Goal: Task Accomplishment & Management: Use online tool/utility

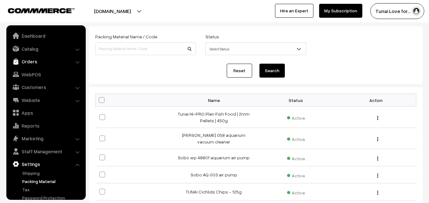
click at [36, 61] on link "Orders" at bounding box center [46, 61] width 76 height 11
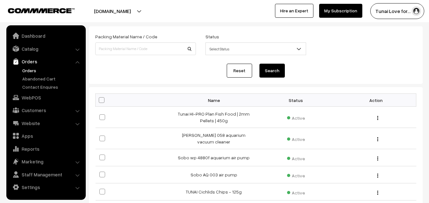
click at [32, 70] on link "Orders" at bounding box center [52, 70] width 63 height 7
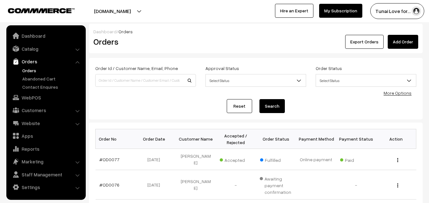
click at [394, 47] on link "Add Order" at bounding box center [402, 42] width 30 height 14
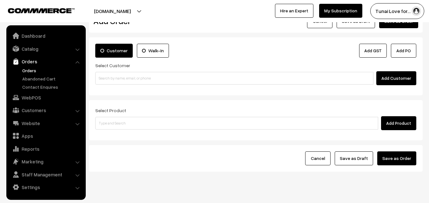
scroll to position [32, 0]
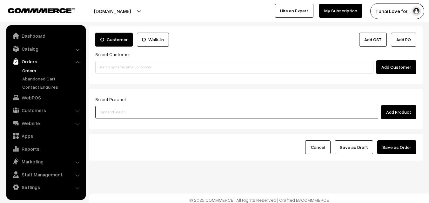
click at [303, 110] on input at bounding box center [236, 112] width 283 height 13
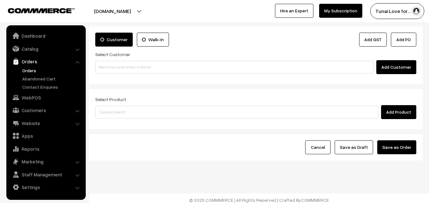
click at [320, 151] on button "Cancel" at bounding box center [317, 148] width 25 height 14
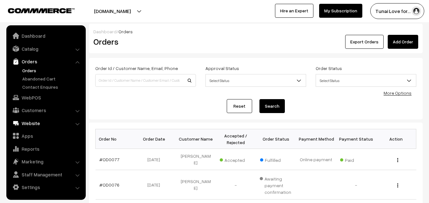
click at [31, 121] on link "Website" at bounding box center [46, 123] width 76 height 11
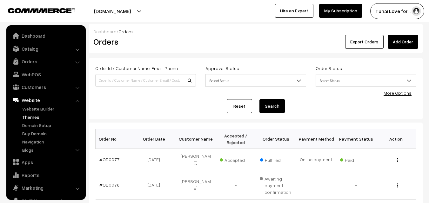
click at [31, 117] on link "Themes" at bounding box center [52, 117] width 63 height 7
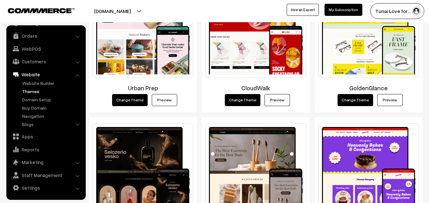
scroll to position [257, 0]
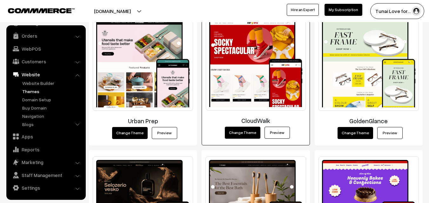
click at [271, 132] on link "Preview" at bounding box center [276, 133] width 25 height 12
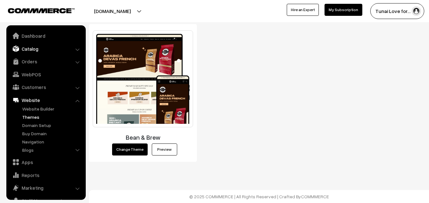
click at [34, 52] on link "Catalog" at bounding box center [46, 48] width 76 height 11
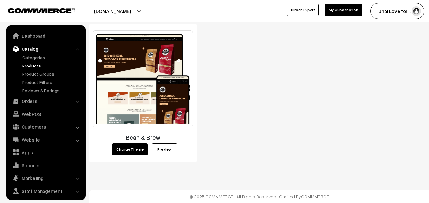
click at [31, 63] on link "Products" at bounding box center [52, 66] width 63 height 7
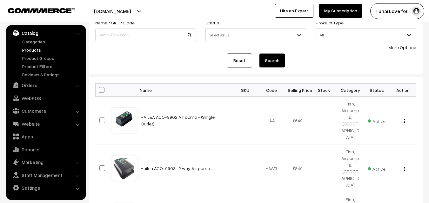
scroll to position [32, 0]
